Goal: Information Seeking & Learning: Learn about a topic

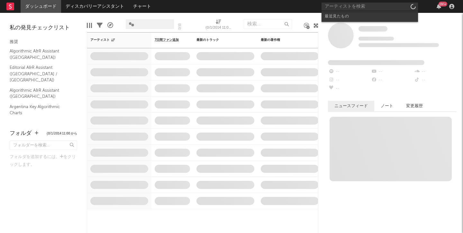
click at [348, 7] on input "text" at bounding box center [370, 7] width 97 height 8
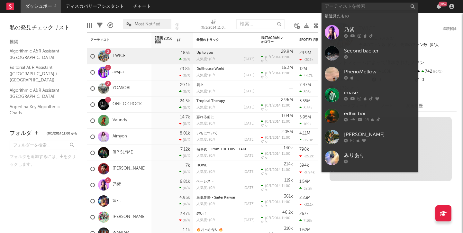
type input "The Smell of a [DATE] Night"
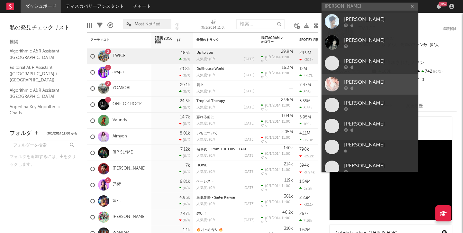
scroll to position [5, 0]
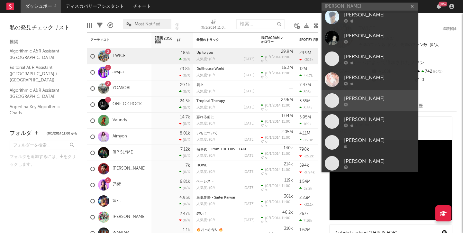
type input "[PERSON_NAME]"
click at [359, 95] on link "[PERSON_NAME]" at bounding box center [370, 100] width 97 height 21
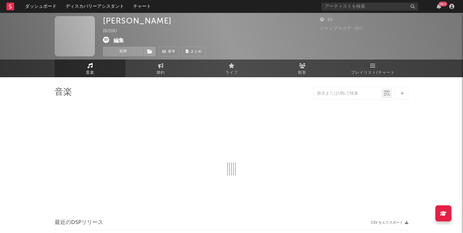
select select "1w"
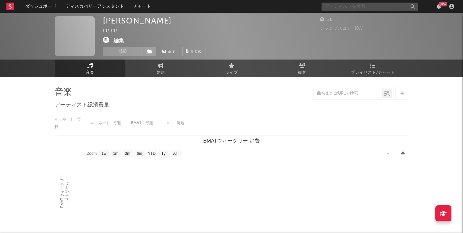
click at [334, 7] on input "text" at bounding box center [370, 7] width 97 height 8
click at [141, 9] on link "チャート" at bounding box center [142, 6] width 27 height 13
